Goal: Information Seeking & Learning: Learn about a topic

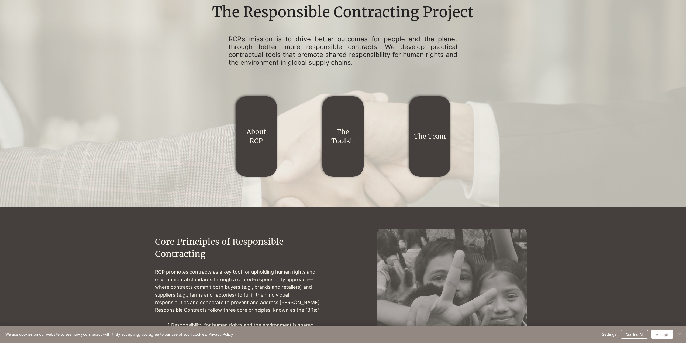
scroll to position [135, 0]
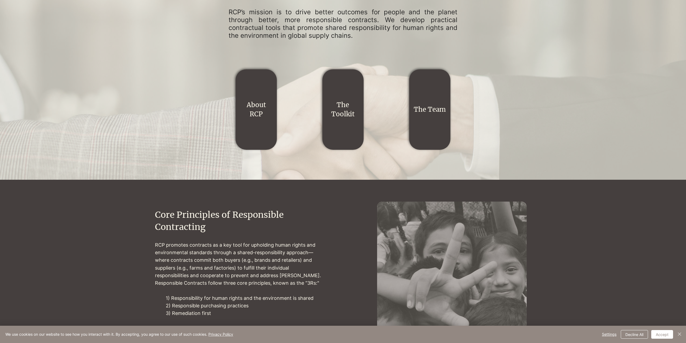
click at [353, 108] on h2 "The Toolkit" at bounding box center [343, 109] width 33 height 18
click at [343, 114] on link "The Toolkit" at bounding box center [342, 110] width 23 height 18
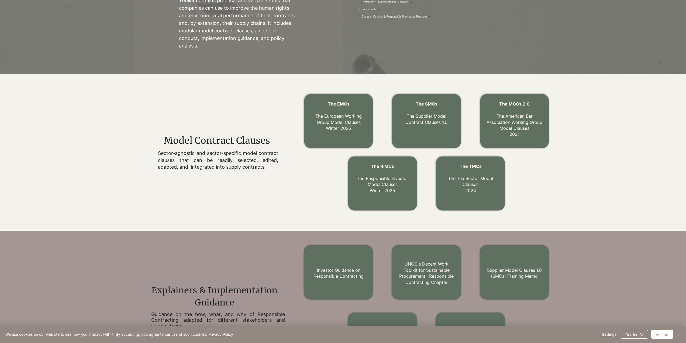
scroll to position [162, 0]
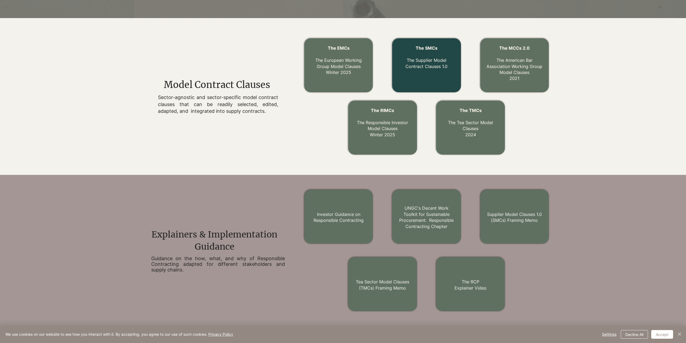
click at [403, 56] on p "The Supplier Model Contract Clauses 1.0" at bounding box center [427, 60] width 58 height 18
click at [420, 67] on link "The Supplier Model Contract Clauses 1.0" at bounding box center [427, 62] width 42 height 11
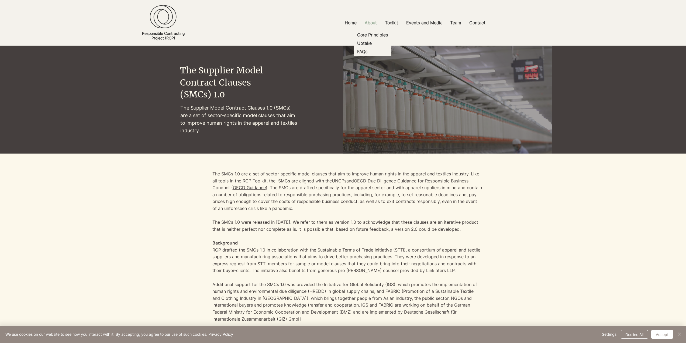
click at [368, 19] on p "About" at bounding box center [371, 23] width 18 height 12
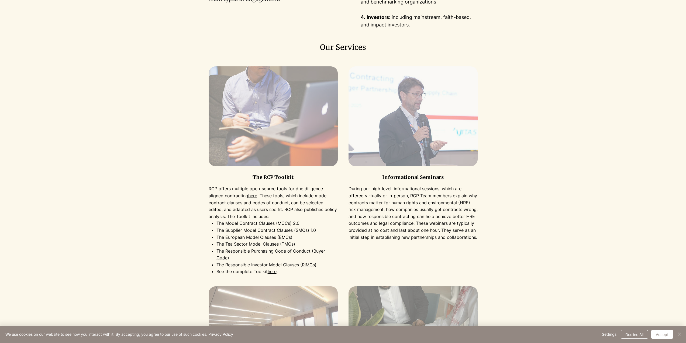
scroll to position [243, 0]
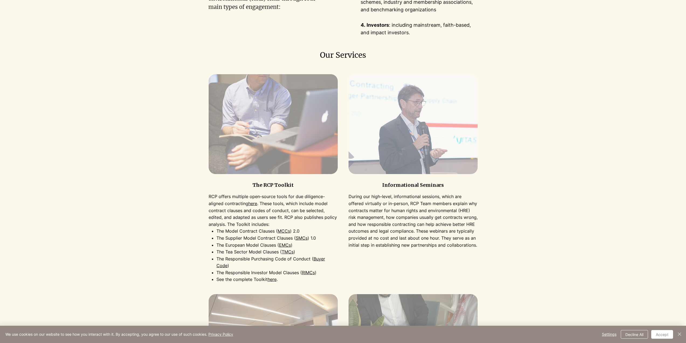
drag, startPoint x: 246, startPoint y: 224, endPoint x: 253, endPoint y: 214, distance: 12.4
click at [247, 222] on p "RCP offers multiple open-source tools for due diligence-aligned contracting her…" at bounding box center [273, 210] width 129 height 35
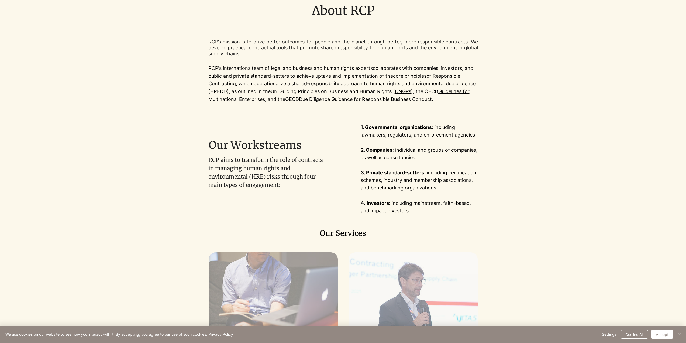
scroll to position [0, 0]
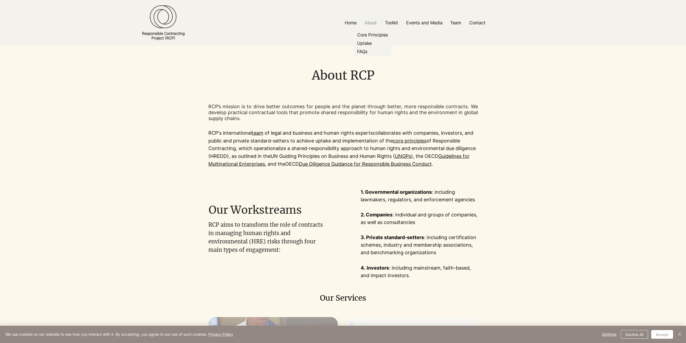
click at [368, 21] on p "About" at bounding box center [371, 23] width 18 height 12
click at [451, 23] on p "Team" at bounding box center [456, 23] width 16 height 12
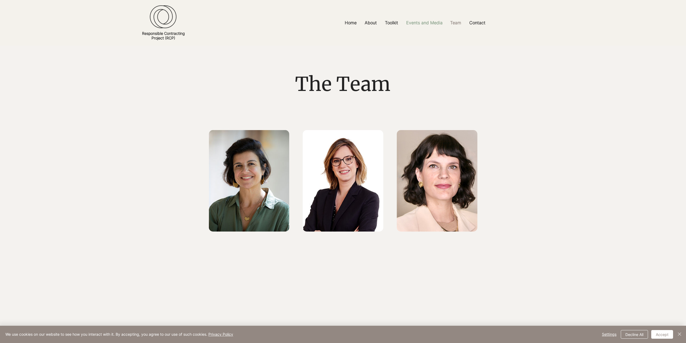
click at [428, 18] on p "Events and Media" at bounding box center [425, 23] width 42 height 12
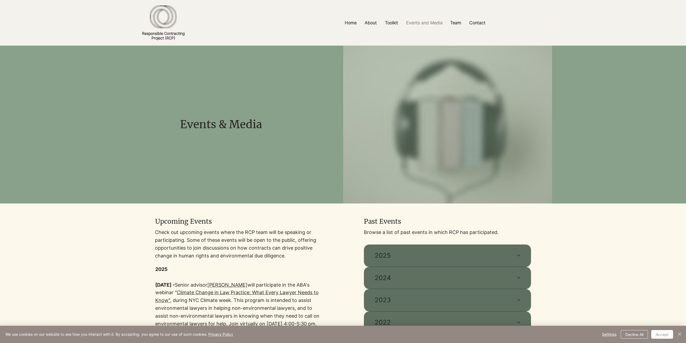
click at [422, 24] on p "Events and Media" at bounding box center [425, 23] width 42 height 12
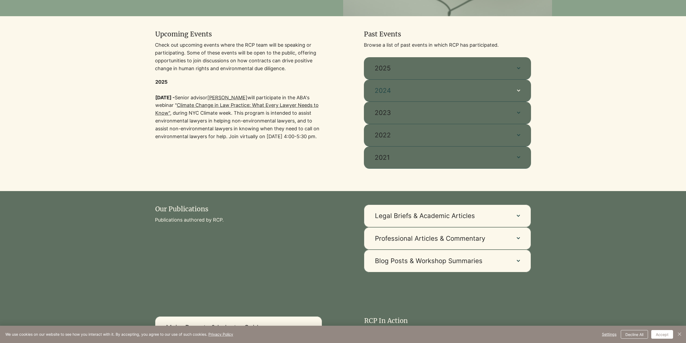
scroll to position [189, 0]
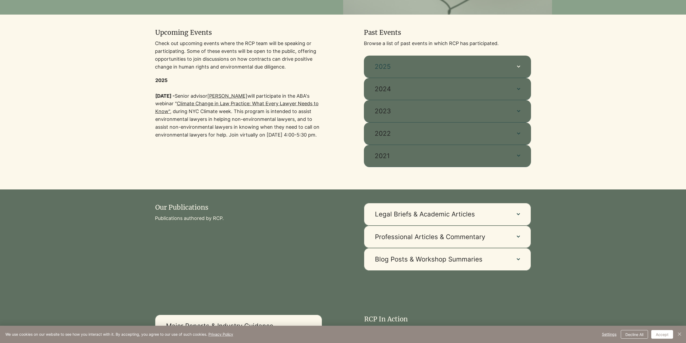
click at [394, 62] on button "2025" at bounding box center [447, 67] width 167 height 22
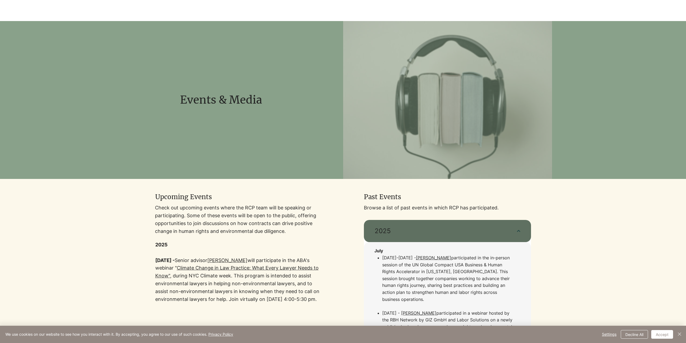
scroll to position [0, 0]
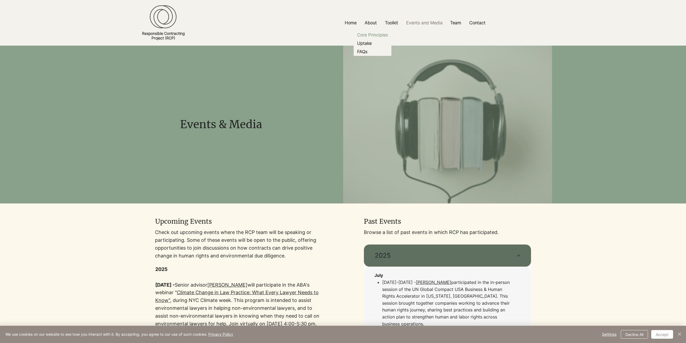
click at [367, 35] on p "Core Principles" at bounding box center [372, 35] width 35 height 8
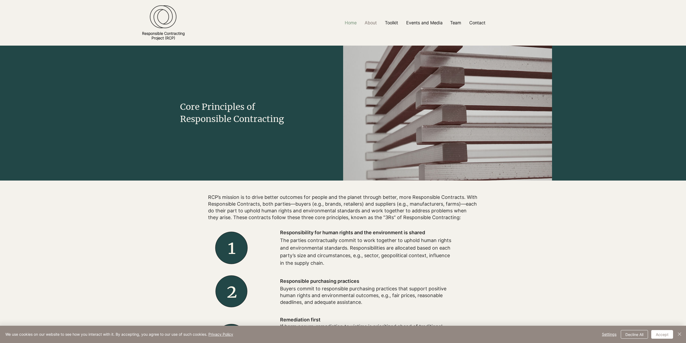
click at [355, 20] on p "Home" at bounding box center [350, 23] width 17 height 12
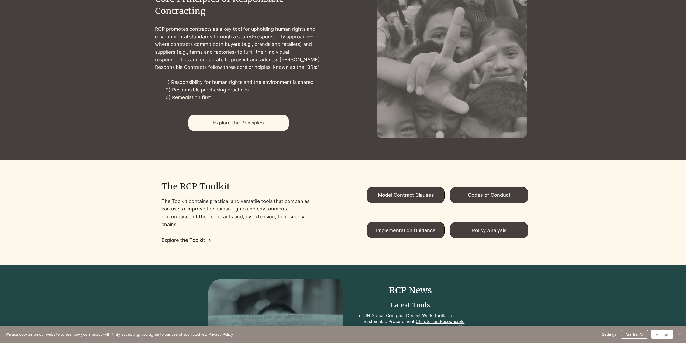
scroll to position [324, 0]
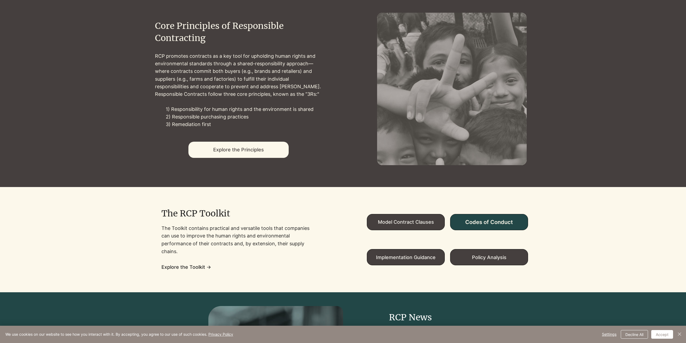
click at [479, 219] on span "Codes of Conduct" at bounding box center [489, 222] width 48 height 6
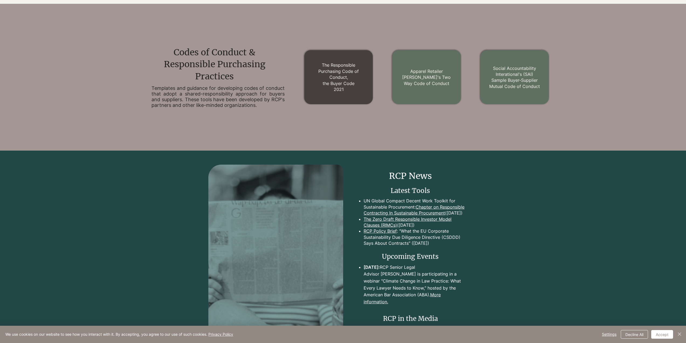
scroll to position [623, 0]
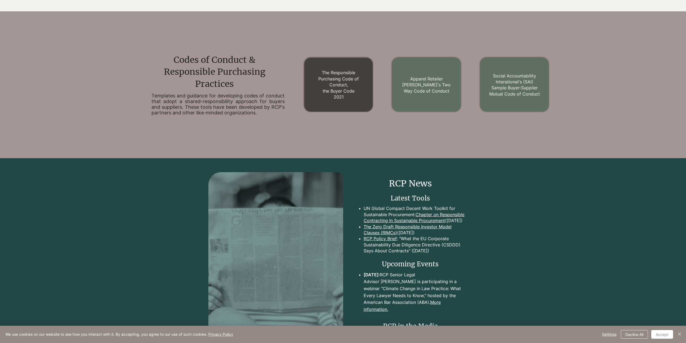
click at [347, 56] on div "The Responsible Purchasing Code of Conduct, the Buyer Code 2021 Apparel Retaile…" at bounding box center [426, 85] width 251 height 68
click at [339, 76] on h2 "The Responsible Purchasing Code of Conduct, the Buyer Code 2021" at bounding box center [338, 85] width 55 height 30
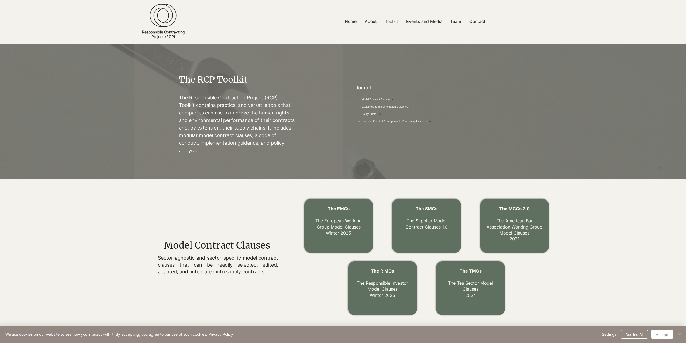
scroll to position [0, 0]
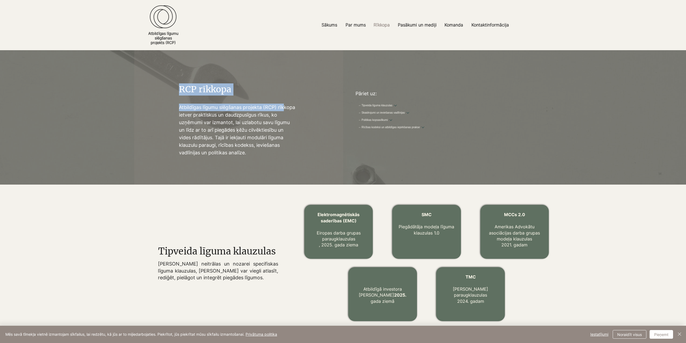
drag, startPoint x: 178, startPoint y: 108, endPoint x: 285, endPoint y: 107, distance: 107.0
click at [285, 107] on div "RCP rīkkopa Atbildīgas līgumu slēgšanas projekta (RCP) rīkkopa ietver praktisku…" at bounding box center [238, 117] width 209 height 135
click at [284, 107] on font "Atbildīgas līgumu slēgšanas projekta (RCP) rīkkopa ietver praktiskus un daudzpu…" at bounding box center [237, 129] width 116 height 51
drag, startPoint x: 178, startPoint y: 108, endPoint x: 250, endPoint y: 106, distance: 71.8
click at [250, 106] on div "RCP rīkkopa Atbildīgas līgumu slēgšanas projekta (RCP) rīkkopa ietver praktisku…" at bounding box center [238, 117] width 209 height 135
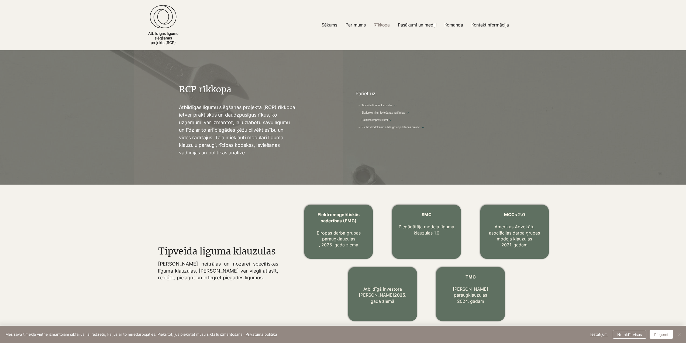
click at [251, 105] on font "Atbildīgas līgumu slēgšanas projekta (RCP) rīkkopa ietver praktiskus un daudzpu…" at bounding box center [237, 129] width 116 height 51
drag, startPoint x: 458, startPoint y: 105, endPoint x: 353, endPoint y: 108, distance: 105.7
click at [353, 108] on div "Pāriet uz: → Tipveida līguma klauzulas Jauni klientu centri (KC) EMC JAUNUMS SM…" at bounding box center [431, 118] width 163 height 62
click at [353, 107] on div at bounding box center [431, 118] width 163 height 62
click at [352, 107] on div at bounding box center [431, 118] width 163 height 62
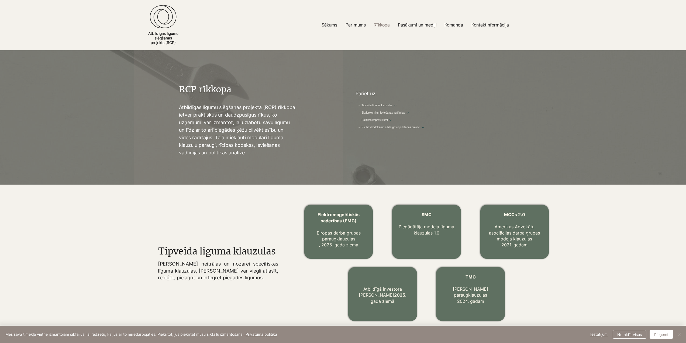
click at [352, 107] on div at bounding box center [431, 118] width 163 height 62
drag, startPoint x: 456, startPoint y: 104, endPoint x: 352, endPoint y: 104, distance: 103.5
click at [355, 104] on div "Pāriet uz: → Tipveida līguma klauzulas Jauni klientu centri (KC) EMC JAUNUMS SM…" at bounding box center [431, 118] width 163 height 62
copy div "Pāriet uz: → Tipveida līguma klauzulas Jauni klientu centri (KC) EMC JAUNUMS SM…"
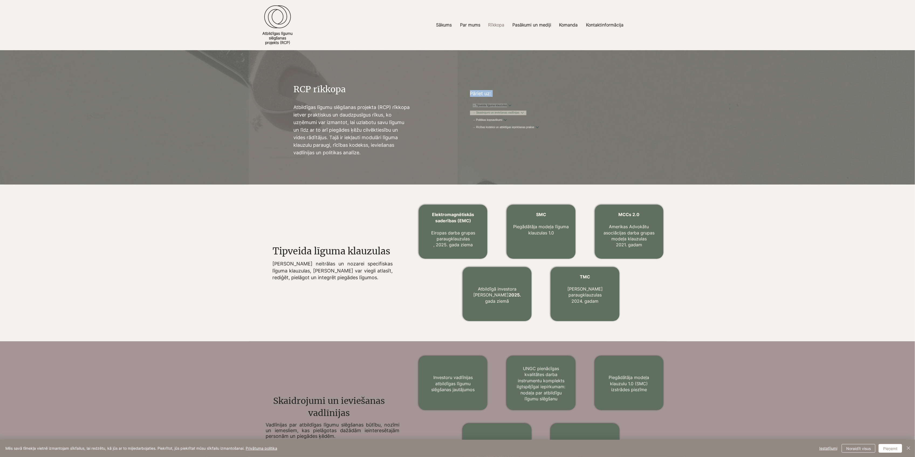
drag, startPoint x: 468, startPoint y: 142, endPoint x: 500, endPoint y: 116, distance: 41.5
click at [468, 142] on div at bounding box center [546, 118] width 163 height 62
click at [506, 114] on link "→ Skaidrojumi un ieviešanas vadlīnijas" at bounding box center [496, 113] width 47 height 4
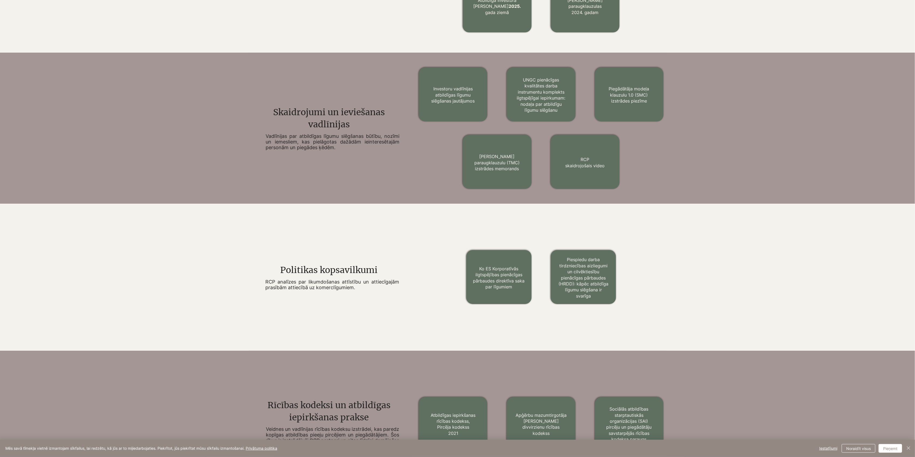
scroll to position [287, 0]
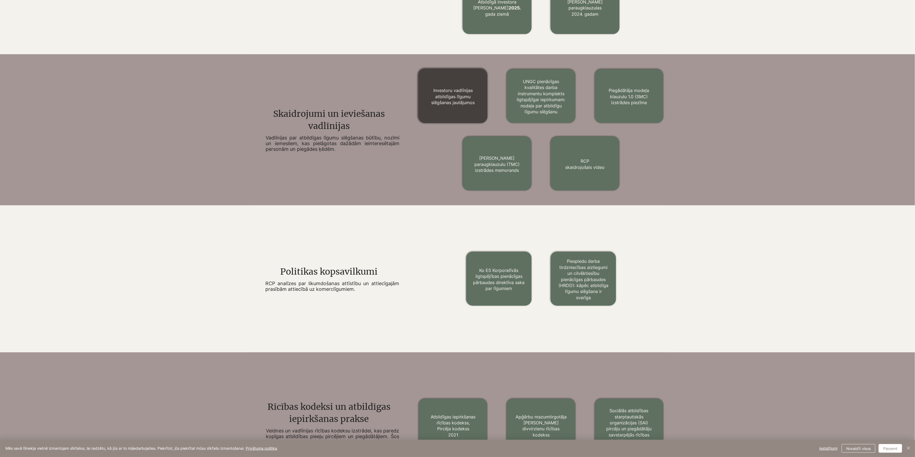
click at [451, 98] on font "Investoru vadlīnijas atbildīgas līgumu slēgšanas jautājumos" at bounding box center [452, 97] width 43 height 18
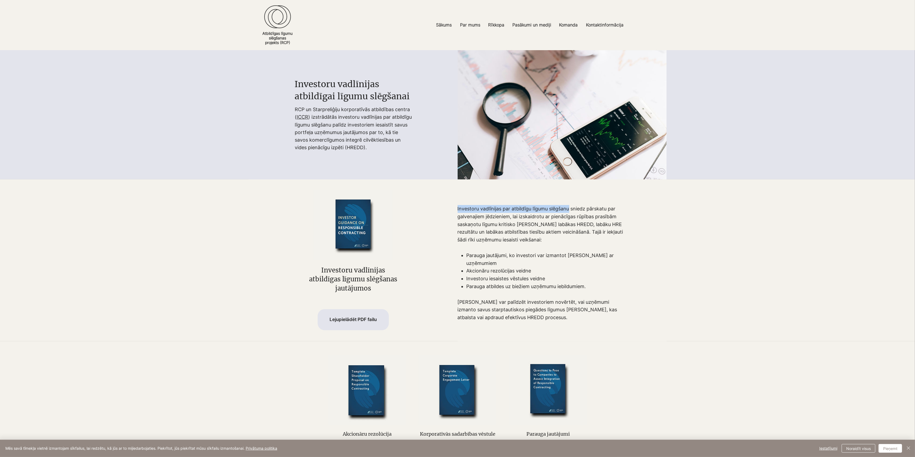
drag, startPoint x: 457, startPoint y: 212, endPoint x: 571, endPoint y: 211, distance: 113.3
click at [571, 211] on font "Investoru vadlīnijas par atbildīgu līgumu slēgšanu sniedz pārskatu par galvenaj…" at bounding box center [541, 224] width 166 height 37
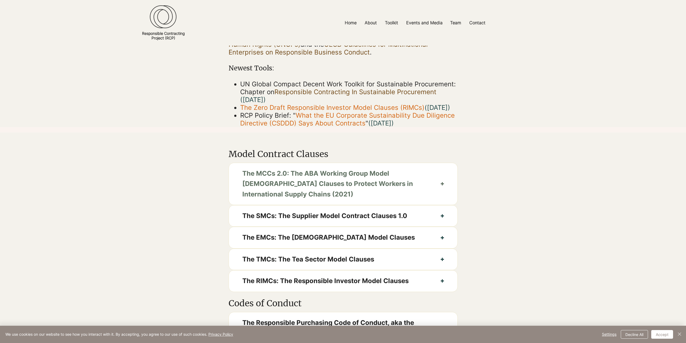
scroll to position [216, 0]
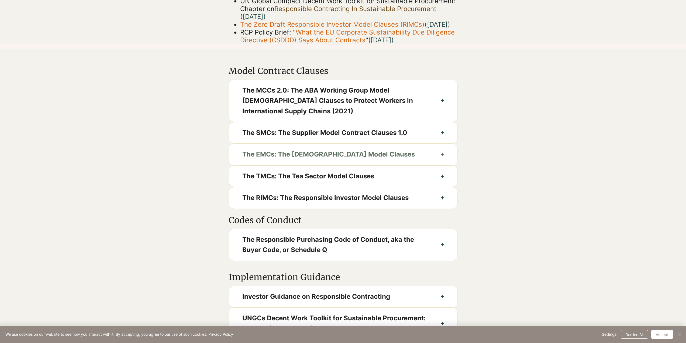
click at [378, 159] on span "The EMCs: The European Model Clauses" at bounding box center [334, 154] width 185 height 10
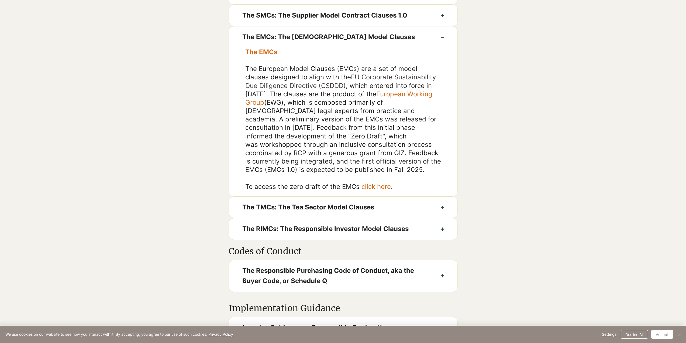
scroll to position [351, 0]
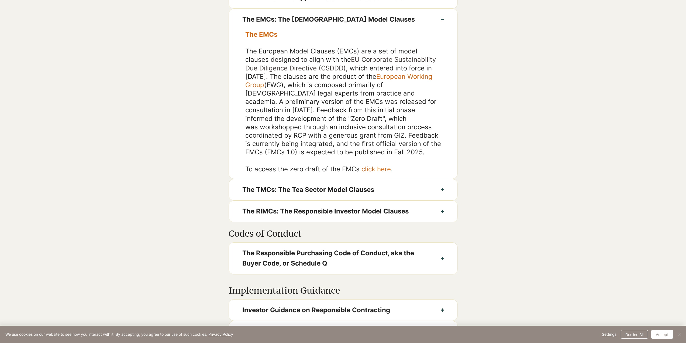
click at [380, 173] on link "click here" at bounding box center [376, 169] width 29 height 8
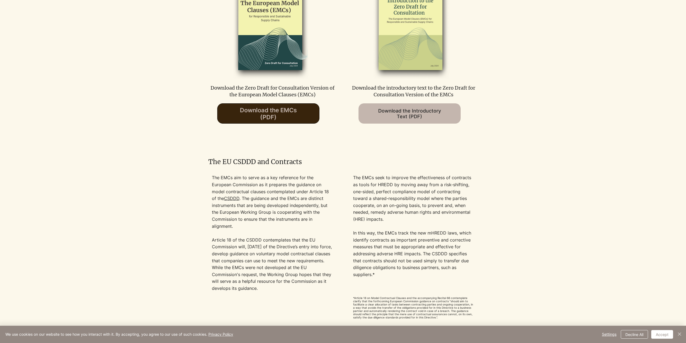
scroll to position [324, 0]
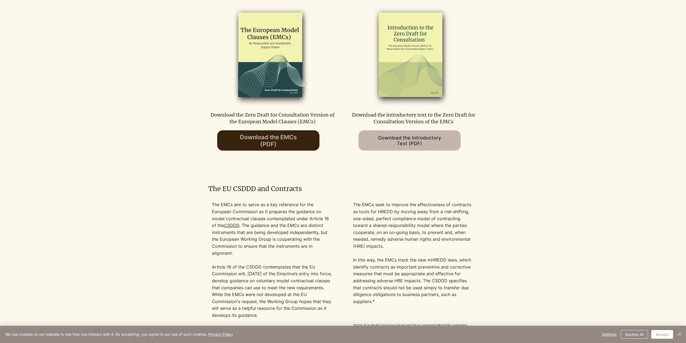
click at [299, 139] on span "Download the EMCs (PDF)" at bounding box center [269, 141] width 102 height 20
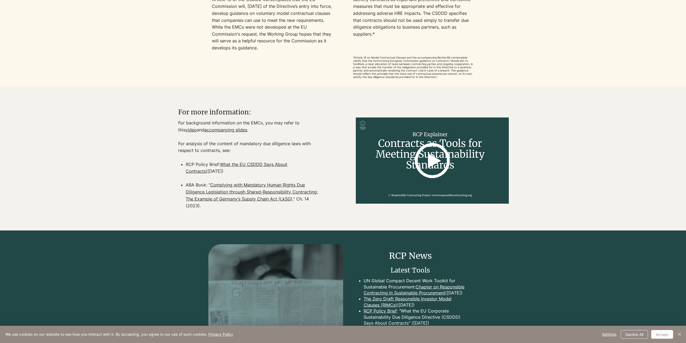
scroll to position [583, 0]
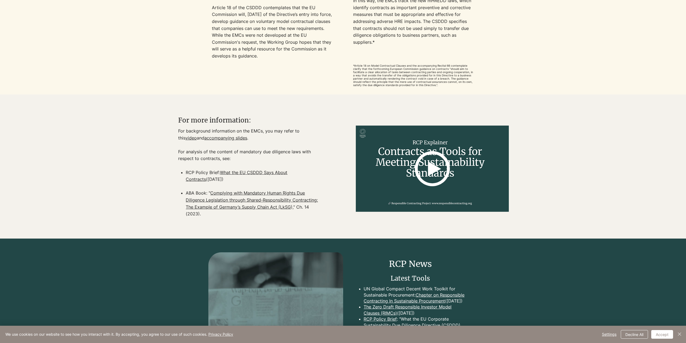
click at [258, 169] on p "For analysis of the content of mandatory due diligence laws with respect to con…" at bounding box center [251, 158] width 146 height 21
click at [257, 177] on link "What the EU CSDDD Says About Contracts" at bounding box center [237, 176] width 102 height 12
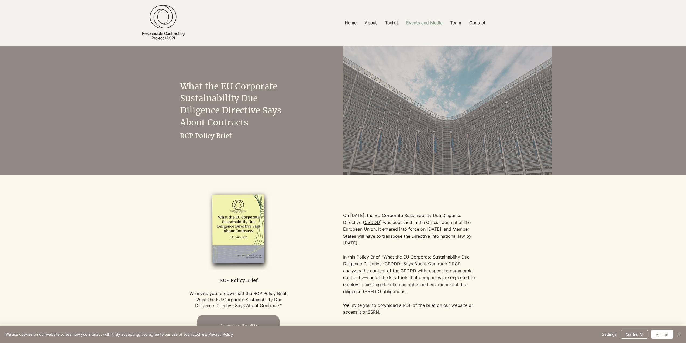
click at [429, 22] on p "Events and Media" at bounding box center [425, 23] width 42 height 12
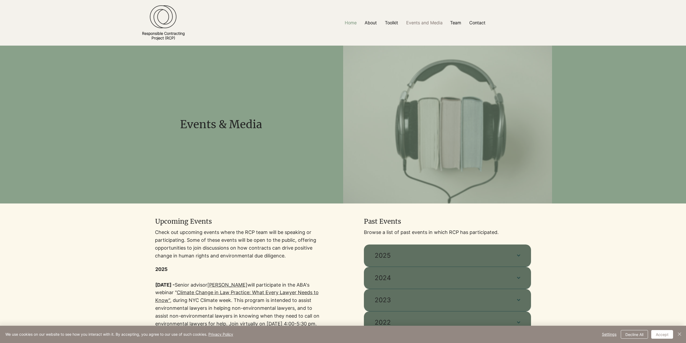
click at [351, 24] on p "Home" at bounding box center [350, 23] width 17 height 12
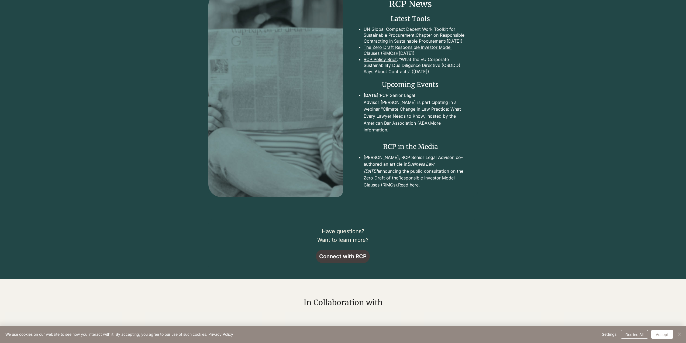
scroll to position [512, 0]
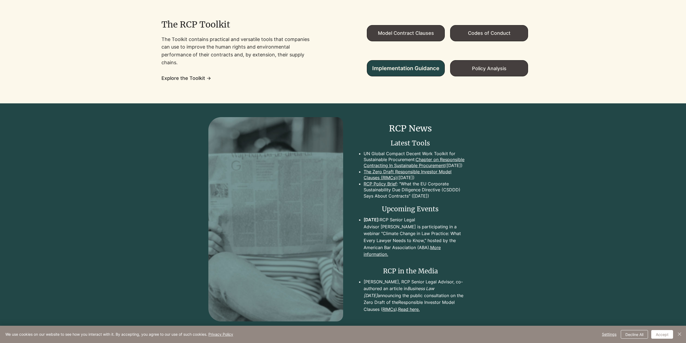
click at [417, 66] on span "Implementation Guidance" at bounding box center [405, 68] width 67 height 6
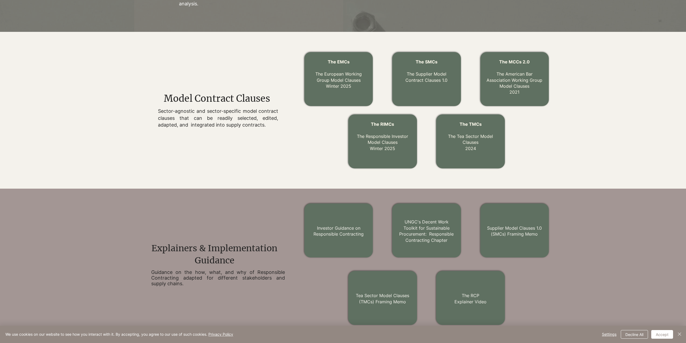
scroll to position [147, 0]
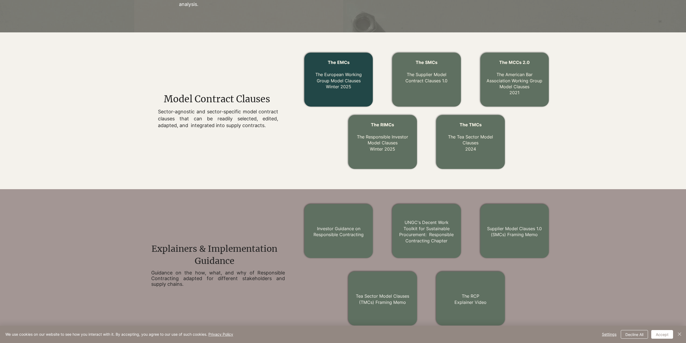
click at [338, 86] on link "The EMCs The European Working Group Model Clauses Winter 2025" at bounding box center [338, 75] width 46 height 30
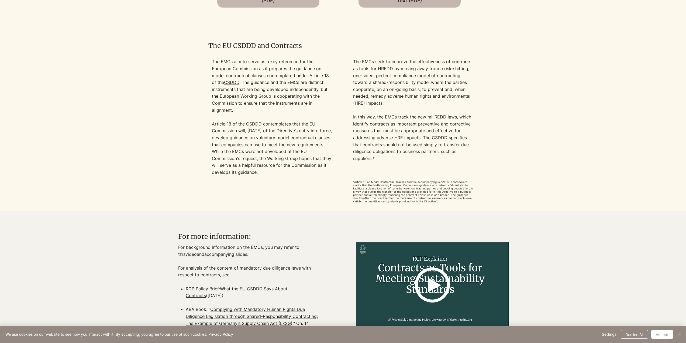
scroll to position [458, 0]
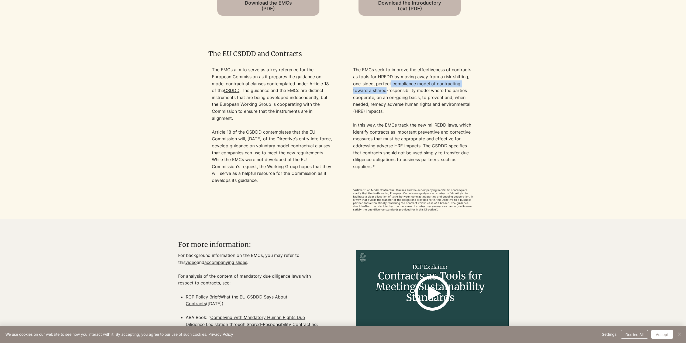
click at [391, 79] on p "The EMCs seek to improve the effectiveness of contracts as tools for HREDD by m…" at bounding box center [413, 118] width 121 height 104
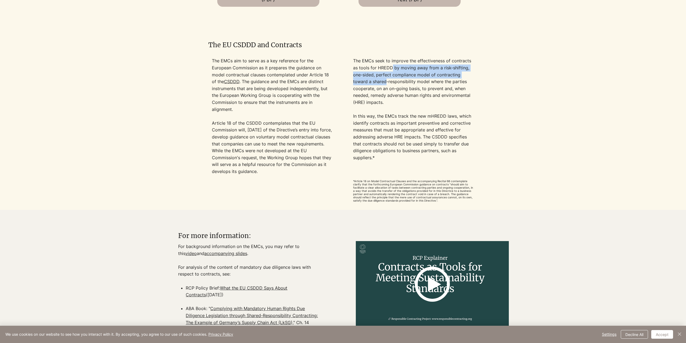
scroll to position [647, 0]
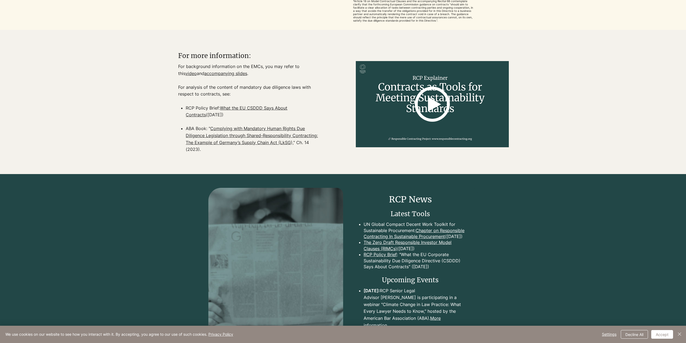
click at [430, 108] on icon at bounding box center [432, 104] width 35 height 35
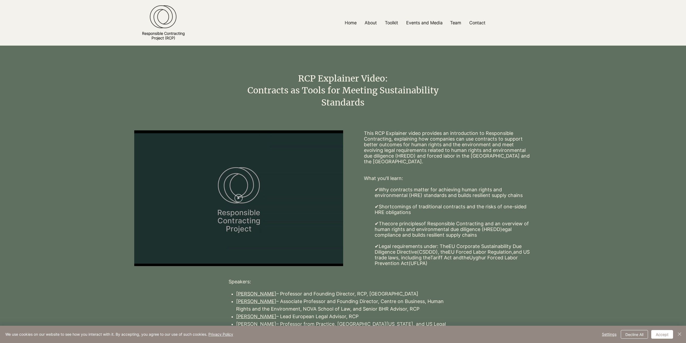
click at [237, 200] on icon "Play video" at bounding box center [239, 198] width 8 height 8
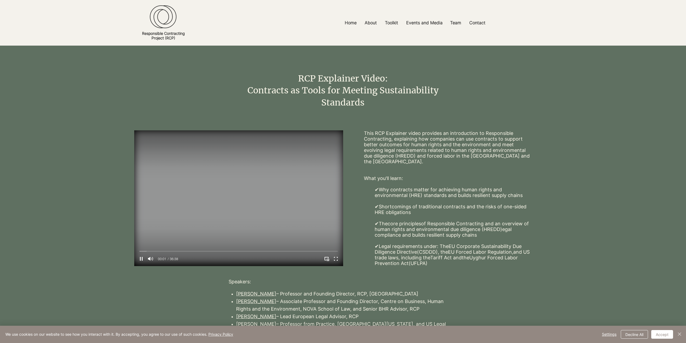
click at [159, 257] on span "00:01" at bounding box center [162, 258] width 8 height 3
click at [152, 250] on div at bounding box center [239, 251] width 198 height 2
click at [338, 256] on icon "Enter full screen" at bounding box center [336, 258] width 8 height 8
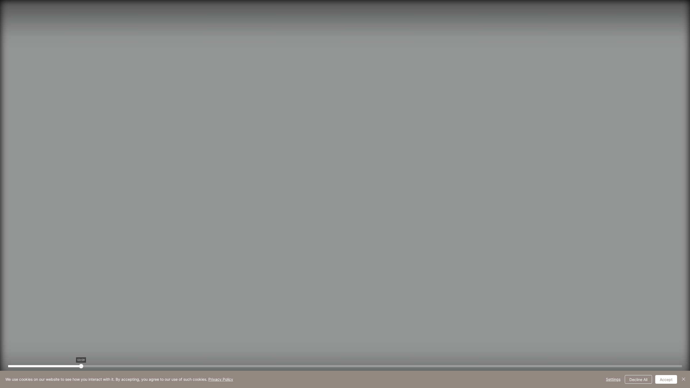
click at [81, 342] on div at bounding box center [345, 366] width 674 height 2
click at [143, 342] on div at bounding box center [345, 366] width 674 height 2
click at [196, 342] on div at bounding box center [345, 366] width 674 height 2
click at [289, 342] on div at bounding box center [345, 366] width 674 height 2
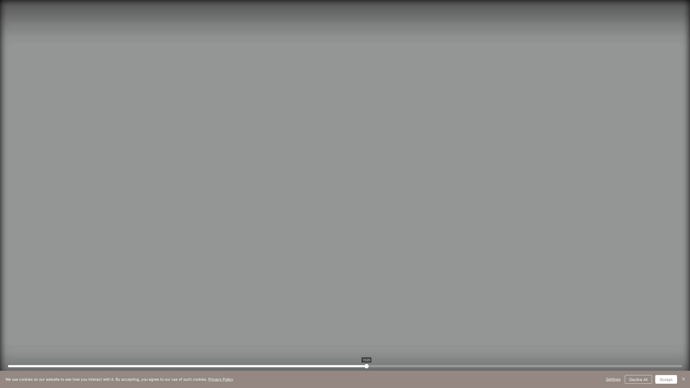
click at [367, 342] on div at bounding box center [345, 366] width 674 height 2
click at [383, 342] on div at bounding box center [345, 366] width 674 height 2
drag, startPoint x: 410, startPoint y: 365, endPoint x: 453, endPoint y: 365, distance: 42.9
click at [453, 342] on div at bounding box center [345, 366] width 674 height 2
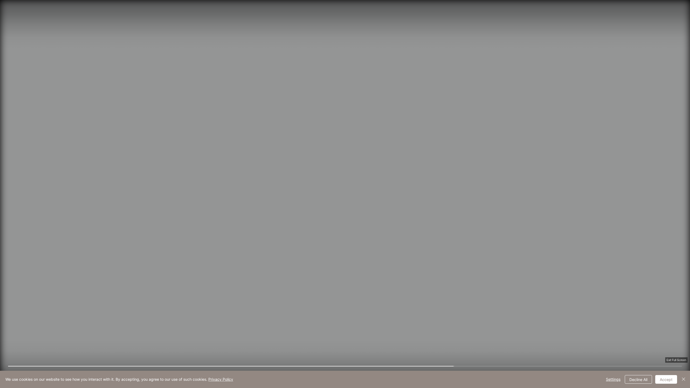
click at [680, 342] on icon "Exit full screen" at bounding box center [679, 378] width 8 height 8
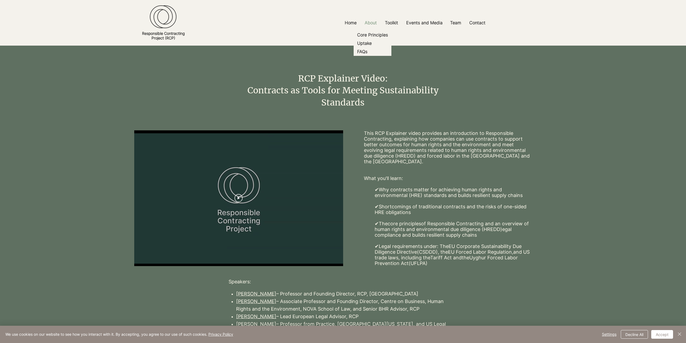
click at [370, 23] on p "About" at bounding box center [371, 23] width 18 height 12
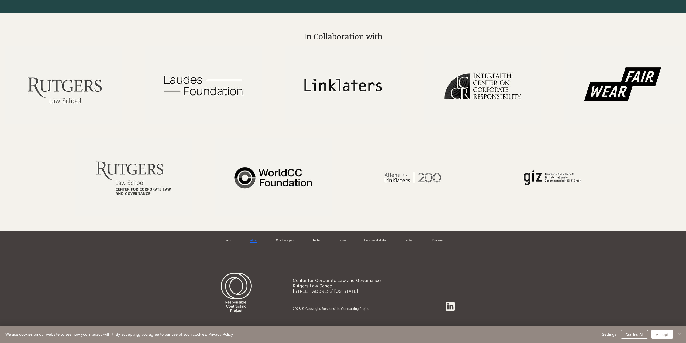
scroll to position [1080, 0]
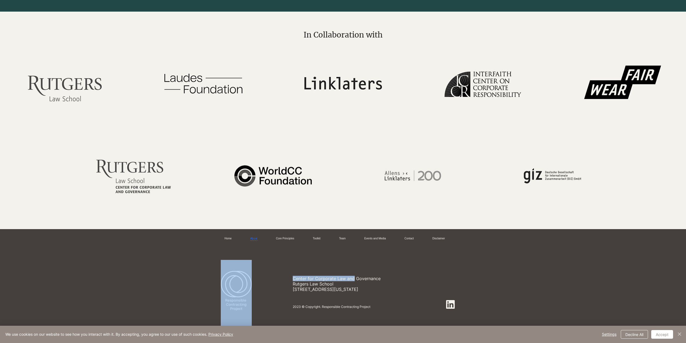
drag, startPoint x: 292, startPoint y: 278, endPoint x: 354, endPoint y: 280, distance: 61.8
click at [354, 280] on div "Center for Corporate Law and Governance Rutgers Law School 123 Washington Stree…" at bounding box center [340, 292] width 239 height 83
click at [354, 280] on p "Center for Corporate Law and Governance" at bounding box center [354, 278] width 123 height 5
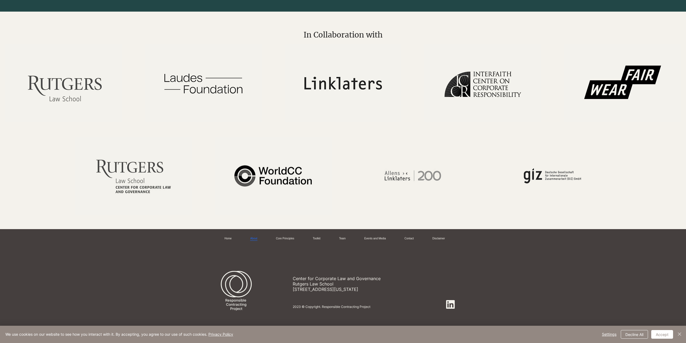
scroll to position [1078, 0]
click at [436, 236] on link "Disclaimer" at bounding box center [439, 238] width 13 height 4
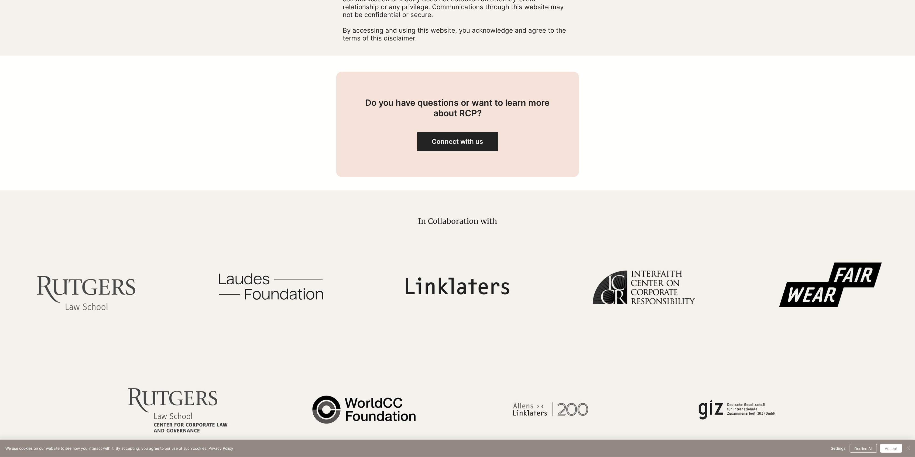
scroll to position [455, 0]
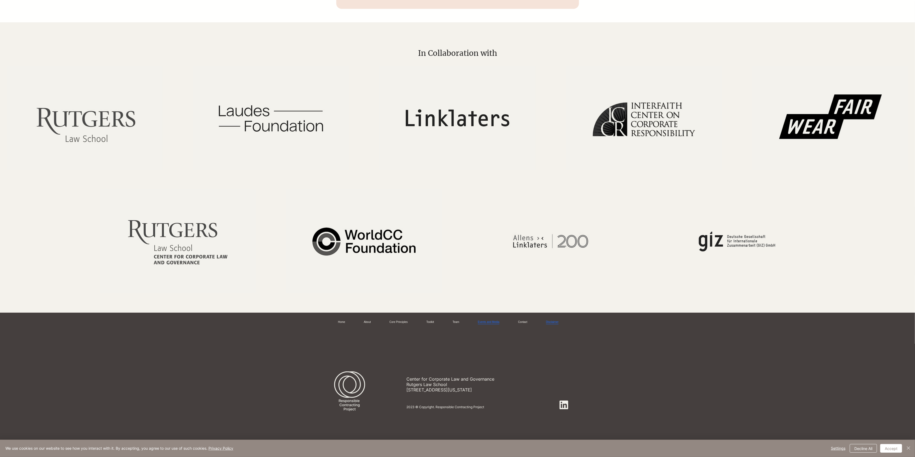
click at [497, 320] on link "Events and Media" at bounding box center [489, 322] width 22 height 4
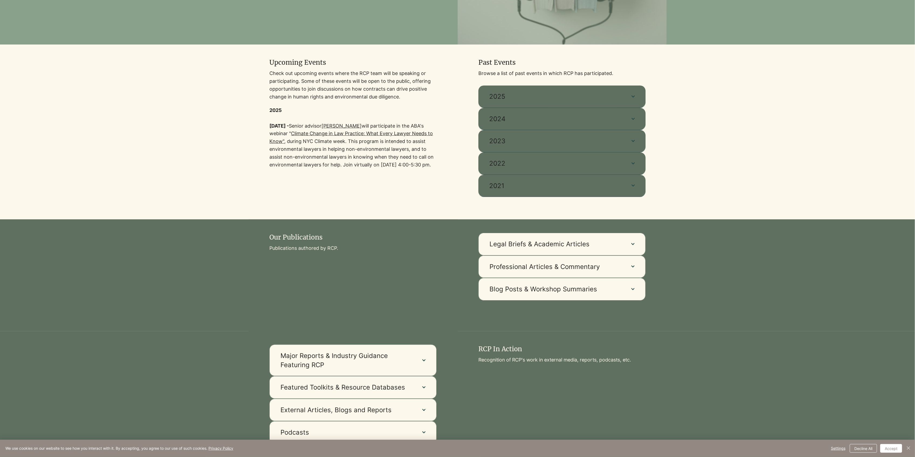
scroll to position [395, 0]
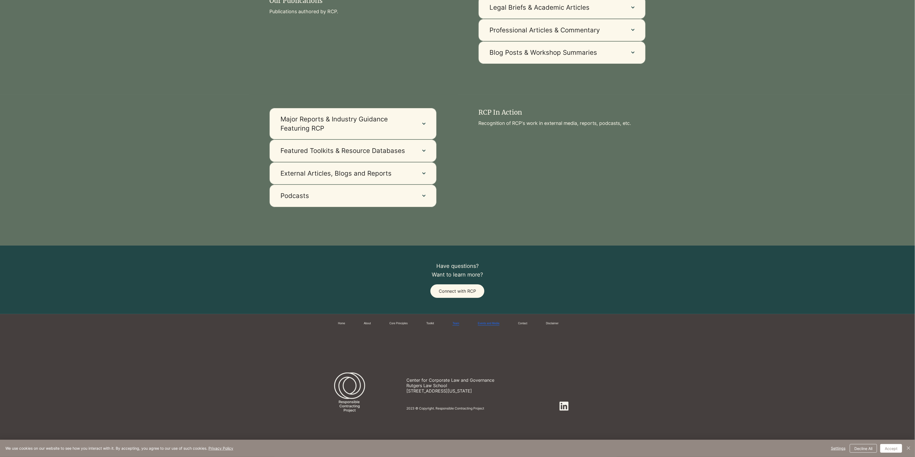
click at [454, 325] on link "Team" at bounding box center [455, 323] width 6 height 4
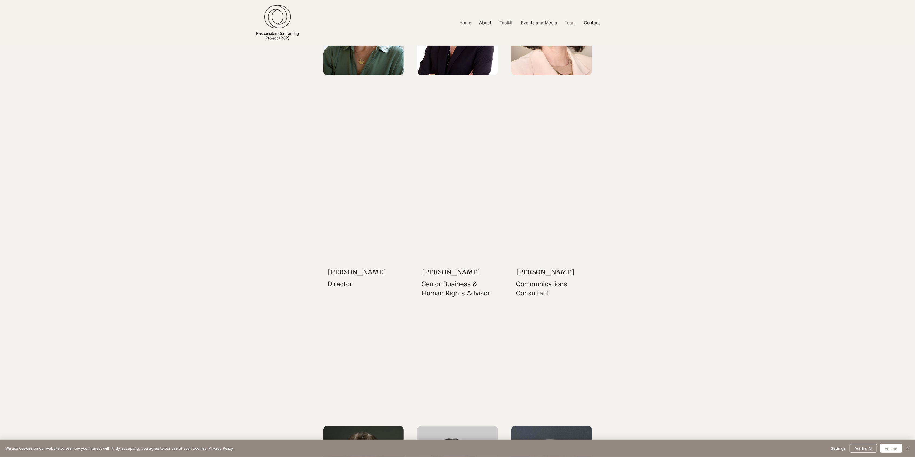
scroll to position [287, 0]
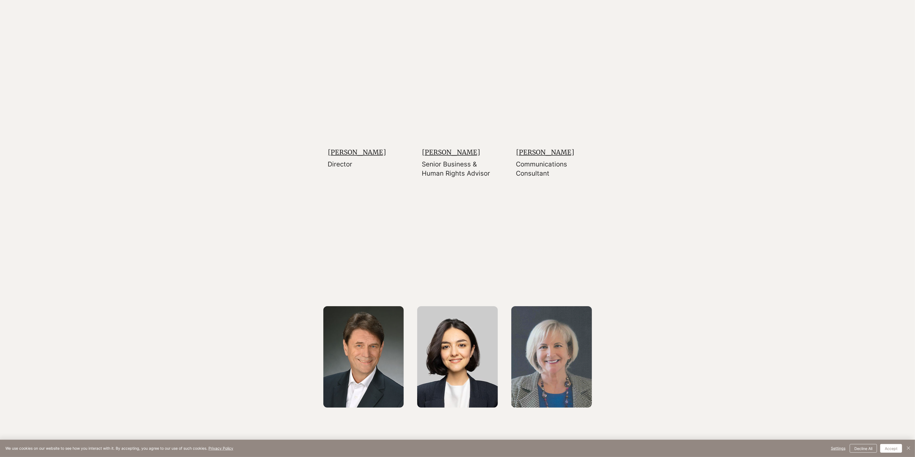
click at [385, 156] on h3 "[PERSON_NAME]" at bounding box center [364, 152] width 73 height 9
click at [363, 155] on link "[PERSON_NAME]" at bounding box center [357, 152] width 58 height 8
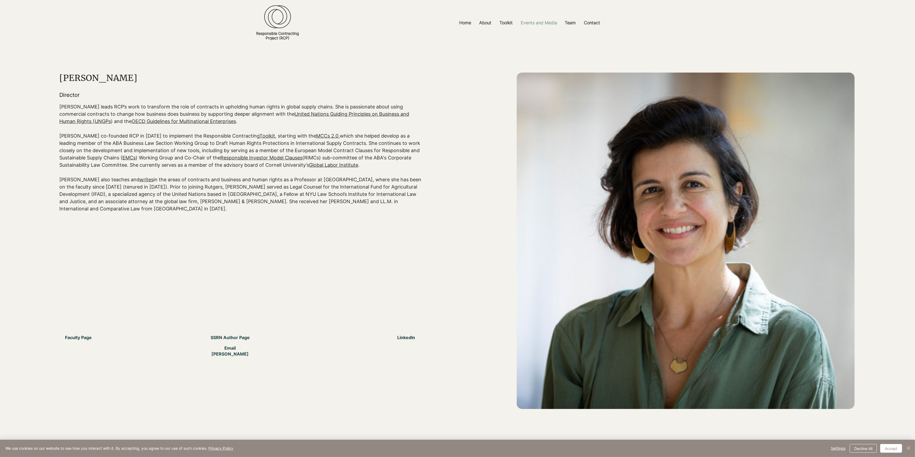
click at [540, 25] on p "Events and Media" at bounding box center [539, 23] width 42 height 12
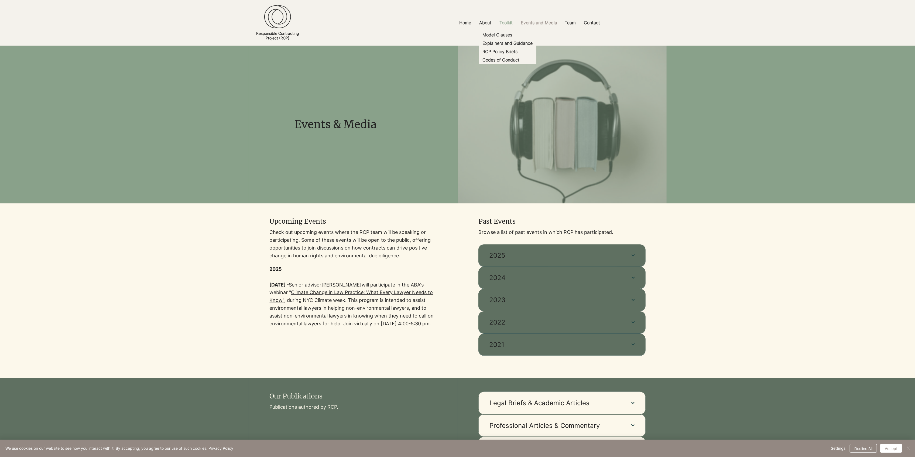
click at [506, 20] on p "Toolkit" at bounding box center [506, 23] width 19 height 12
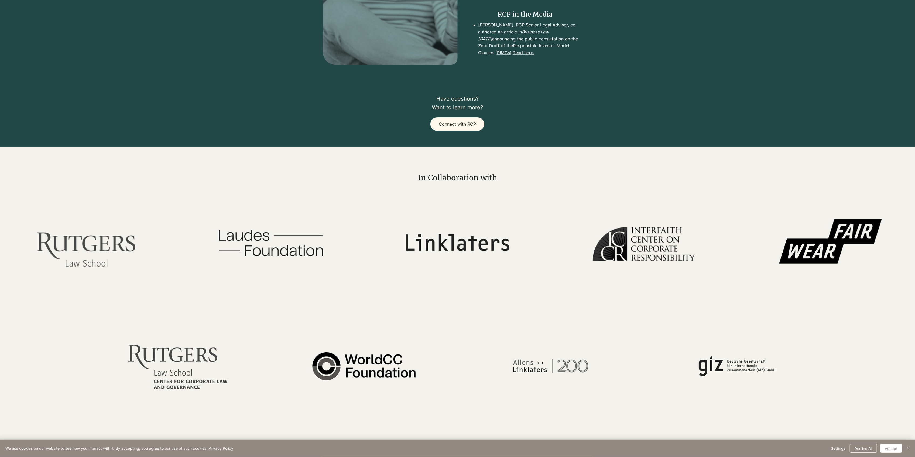
scroll to position [1082, 0]
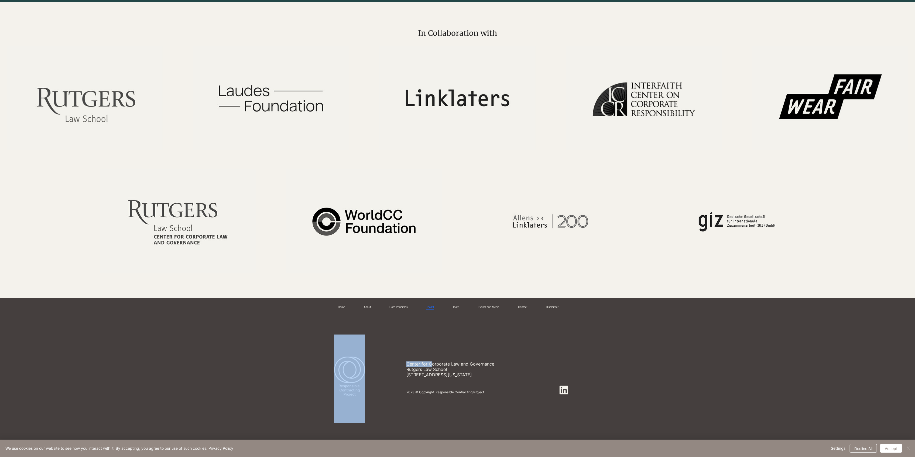
drag, startPoint x: 405, startPoint y: 362, endPoint x: 429, endPoint y: 365, distance: 24.7
click at [430, 342] on div "Center for Corporate Law and Governance Rutgers Law School 123 Washington Stree…" at bounding box center [453, 378] width 239 height 111
click at [430, 342] on p "Center for Corporate Law and Governance" at bounding box center [467, 363] width 123 height 5
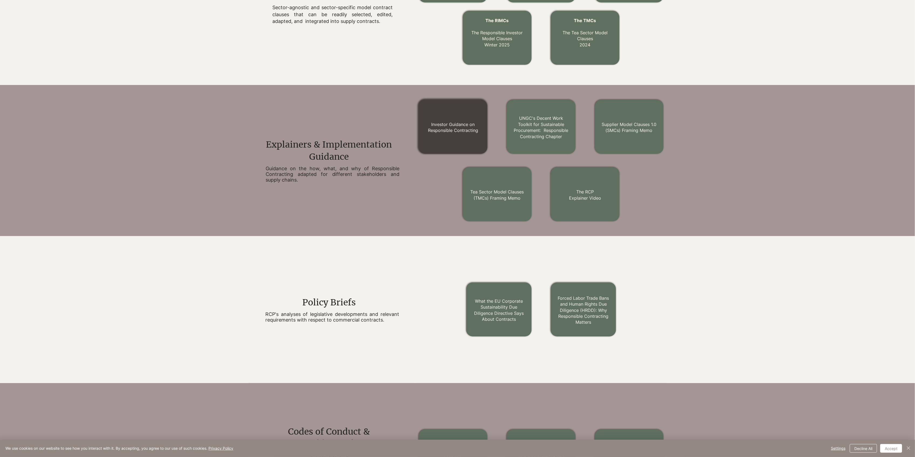
scroll to position [0, 0]
